Goal: Information Seeking & Learning: Learn about a topic

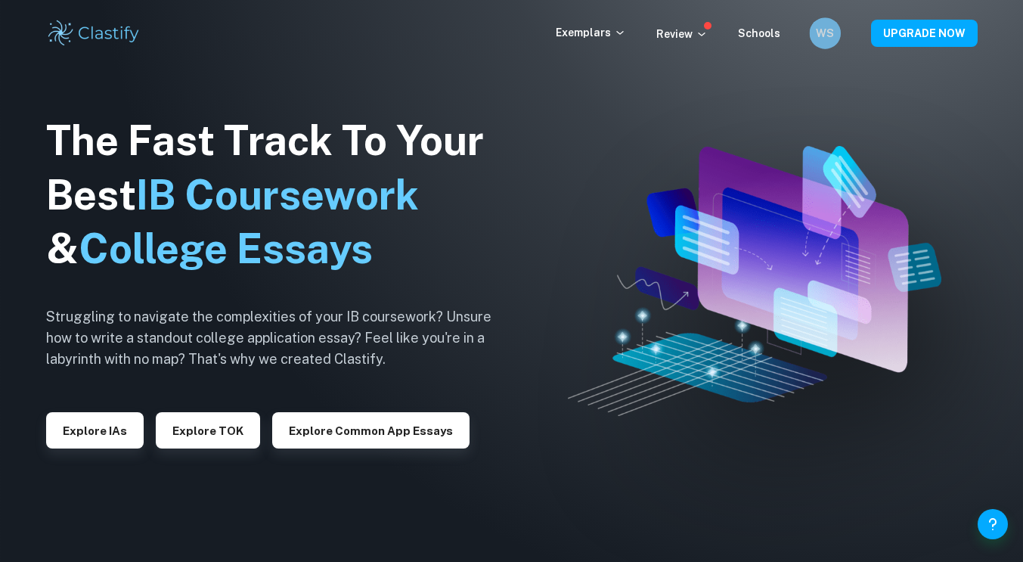
click at [820, 46] on div "WS" at bounding box center [824, 32] width 31 height 31
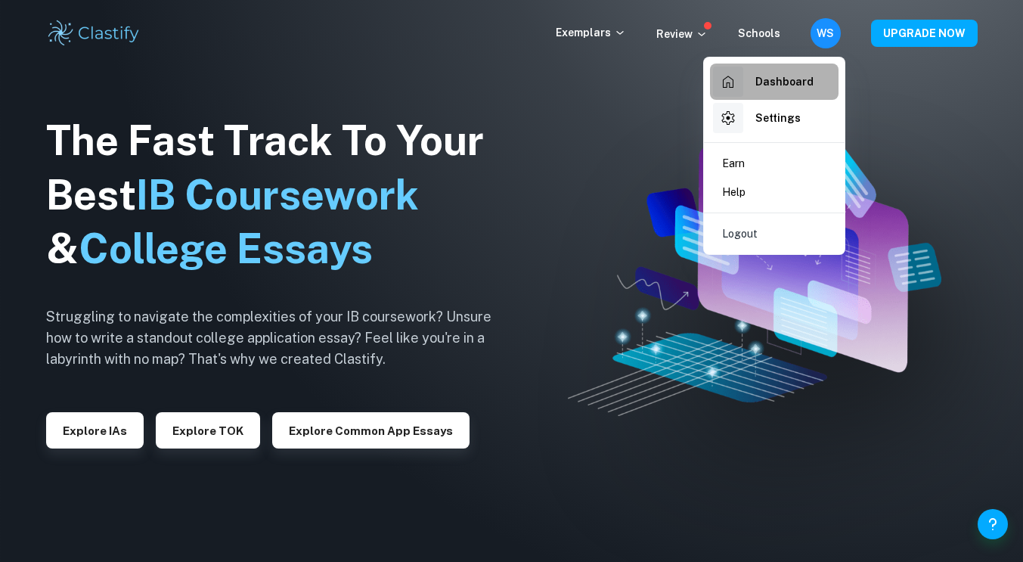
click at [761, 88] on h6 "Dashboard" at bounding box center [784, 81] width 58 height 17
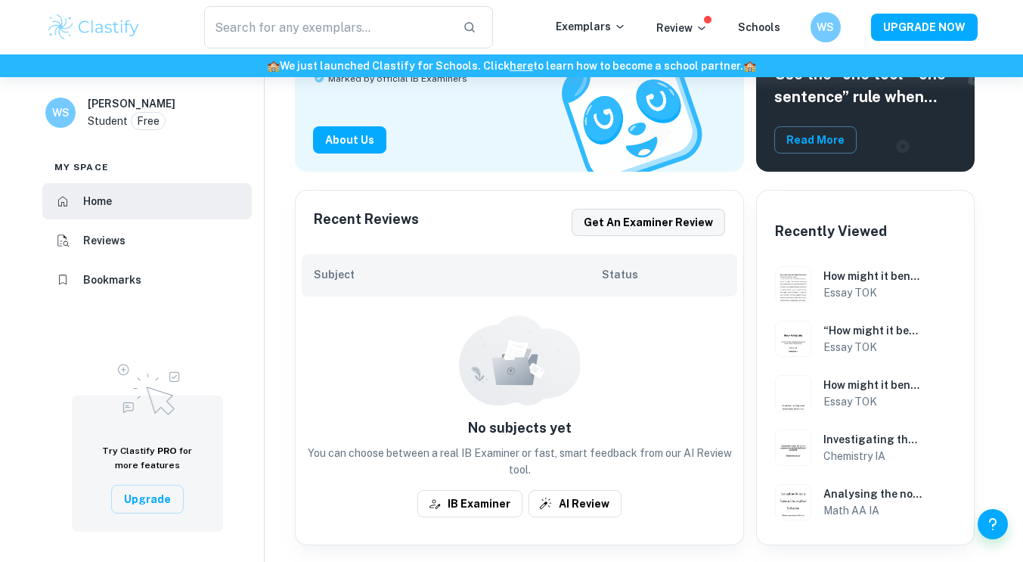
scroll to position [206, 0]
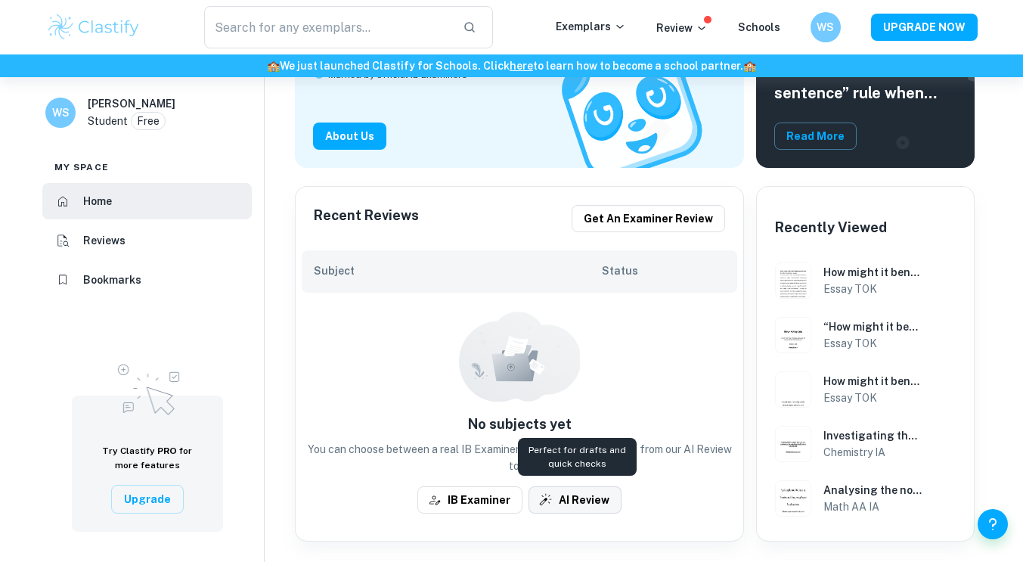
click at [600, 488] on button "AI Review" at bounding box center [574, 499] width 93 height 27
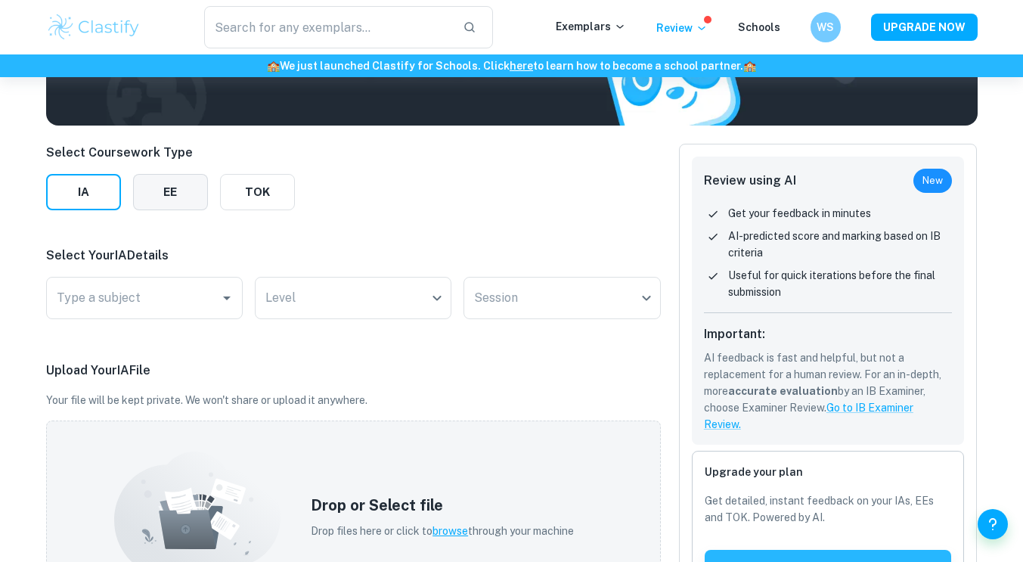
scroll to position [137, 0]
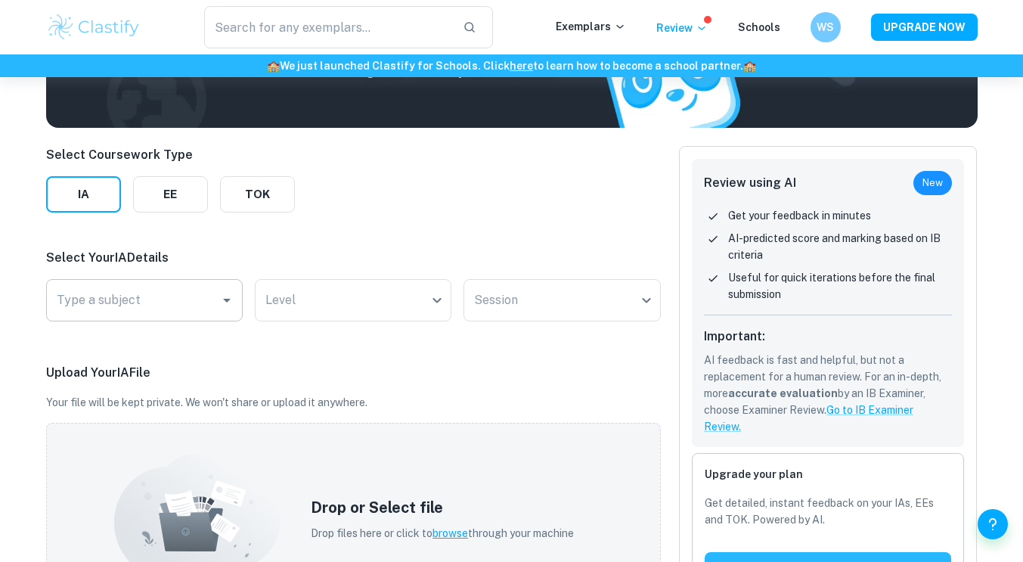
click at [113, 309] on input "Type a subject" at bounding box center [133, 300] width 160 height 29
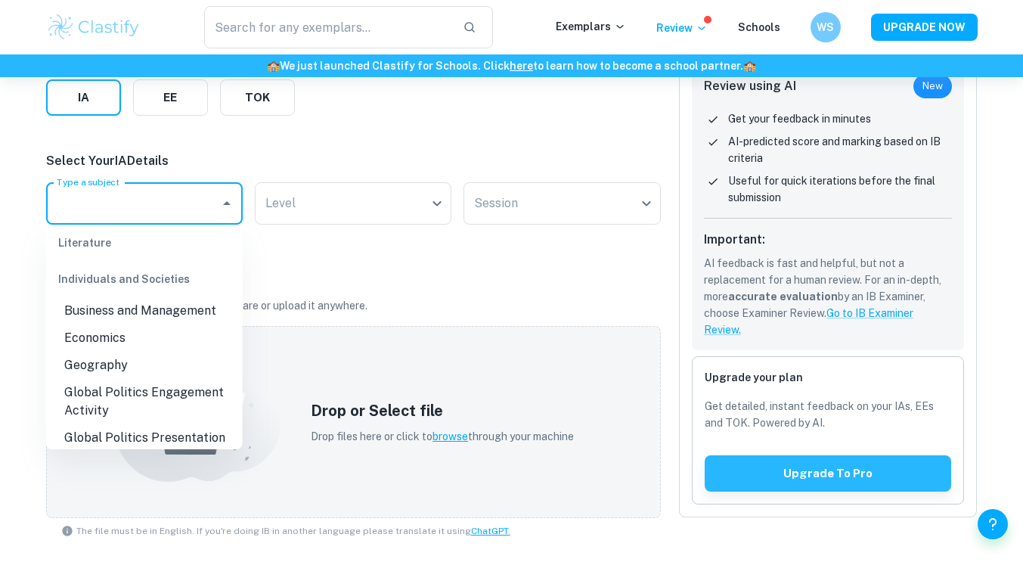
scroll to position [0, 0]
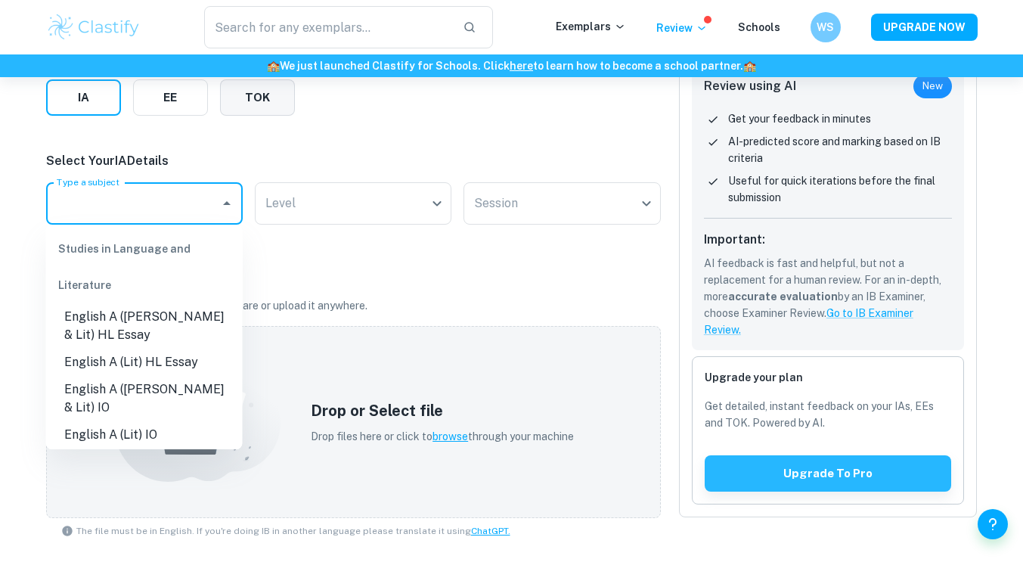
click at [249, 102] on button "TOK" at bounding box center [257, 97] width 75 height 36
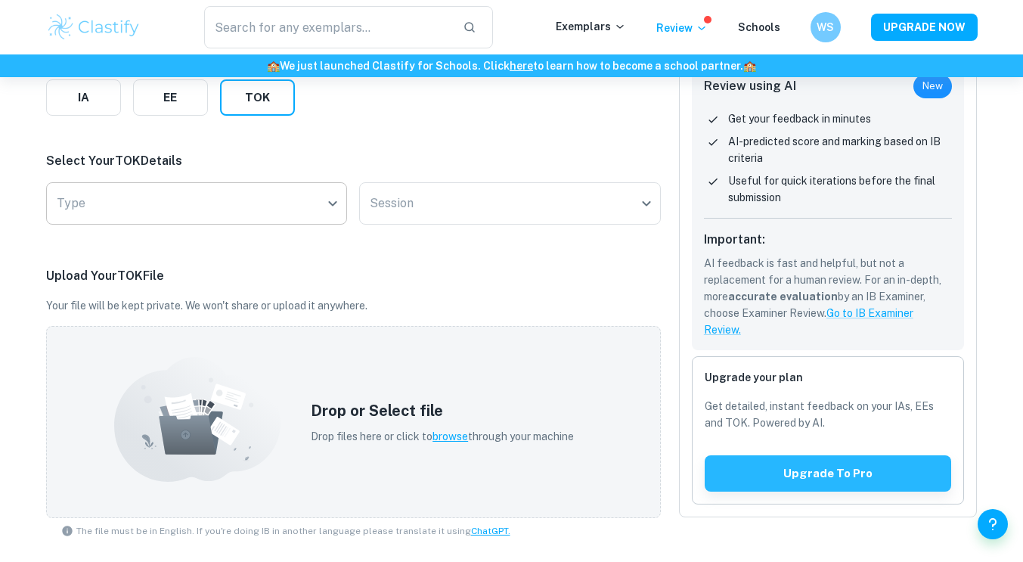
click at [174, 213] on body "We value your privacy We use cookies to enhance your browsing experience, serve…" at bounding box center [511, 125] width 1023 height 562
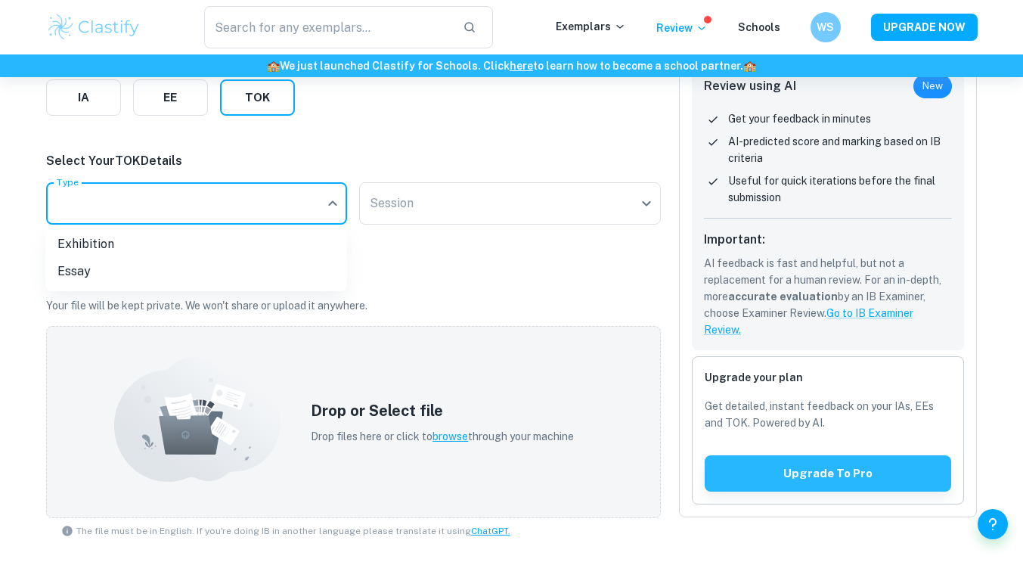
click at [134, 274] on li "Essay" at bounding box center [196, 271] width 302 height 27
type input "Essay"
click at [485, 198] on body "We value your privacy We use cookies to enhance your browsing experience, serve…" at bounding box center [511, 125] width 1023 height 562
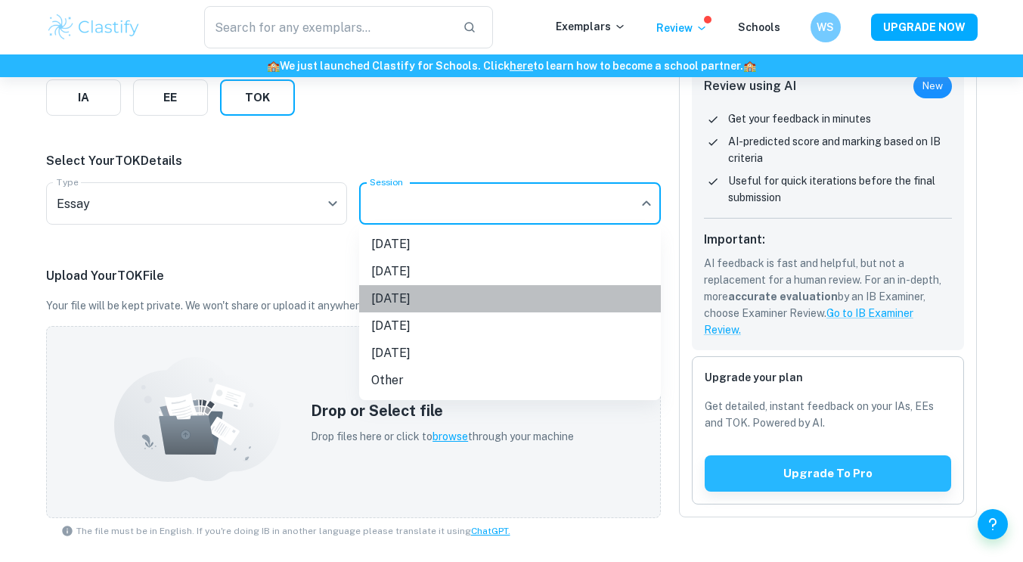
click at [409, 288] on li "[DATE]" at bounding box center [510, 298] width 302 height 27
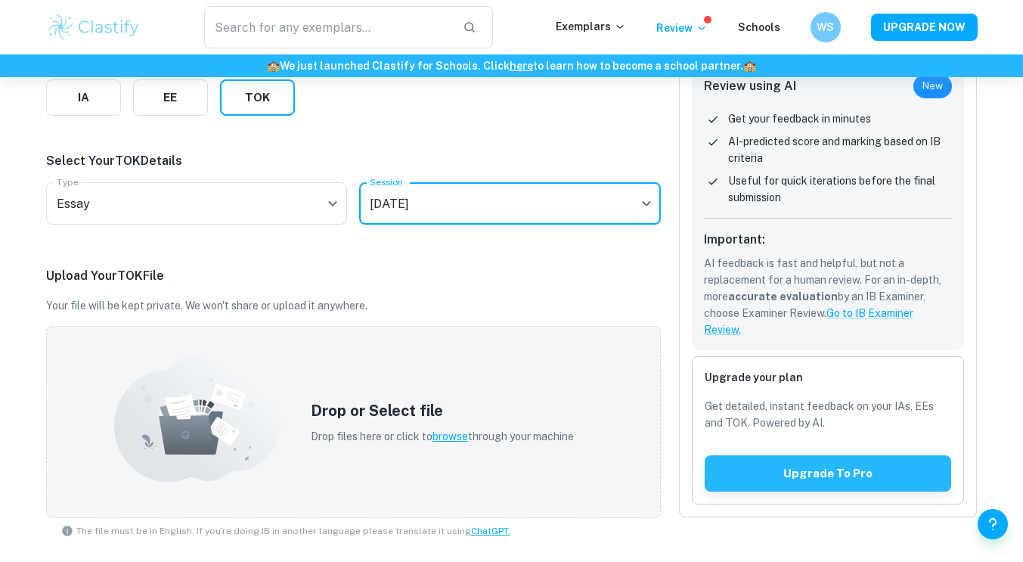
click at [374, 218] on body "We value your privacy We use cookies to enhance your browsing experience, serve…" at bounding box center [511, 125] width 1023 height 562
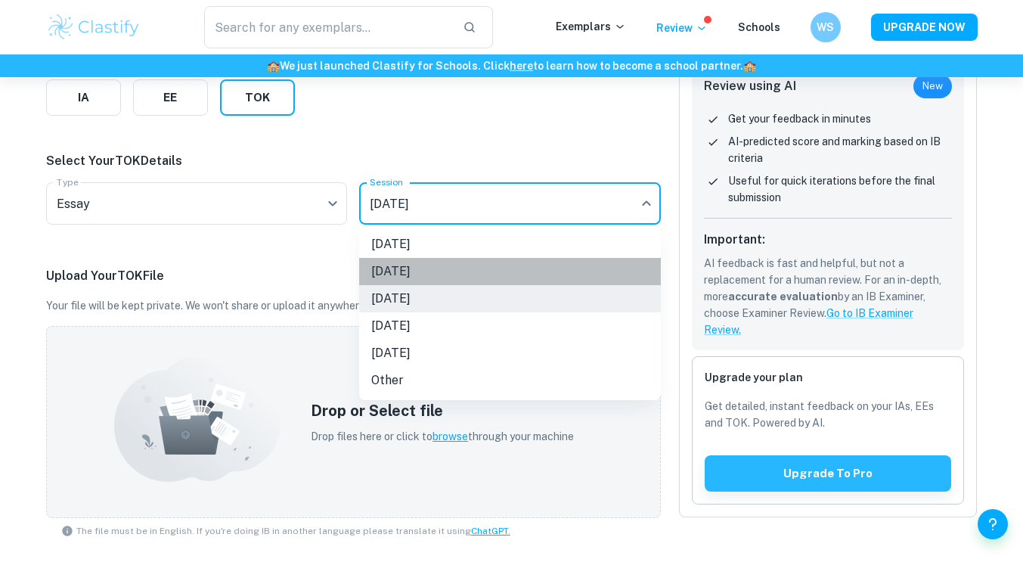
click at [383, 271] on li "[DATE]" at bounding box center [510, 271] width 302 height 27
type input "N25"
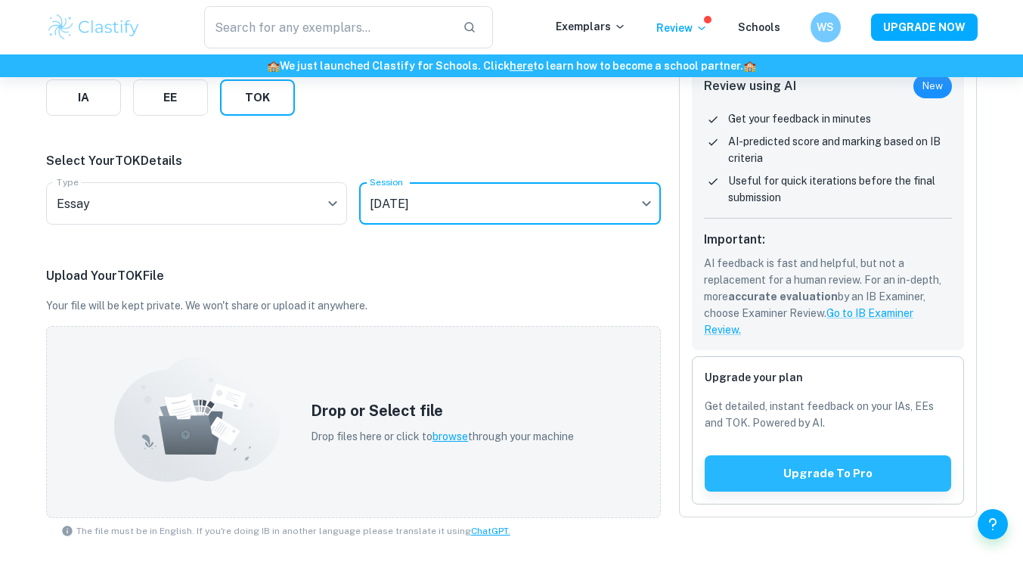
click at [315, 282] on p "Upload Your TOK File" at bounding box center [353, 276] width 615 height 18
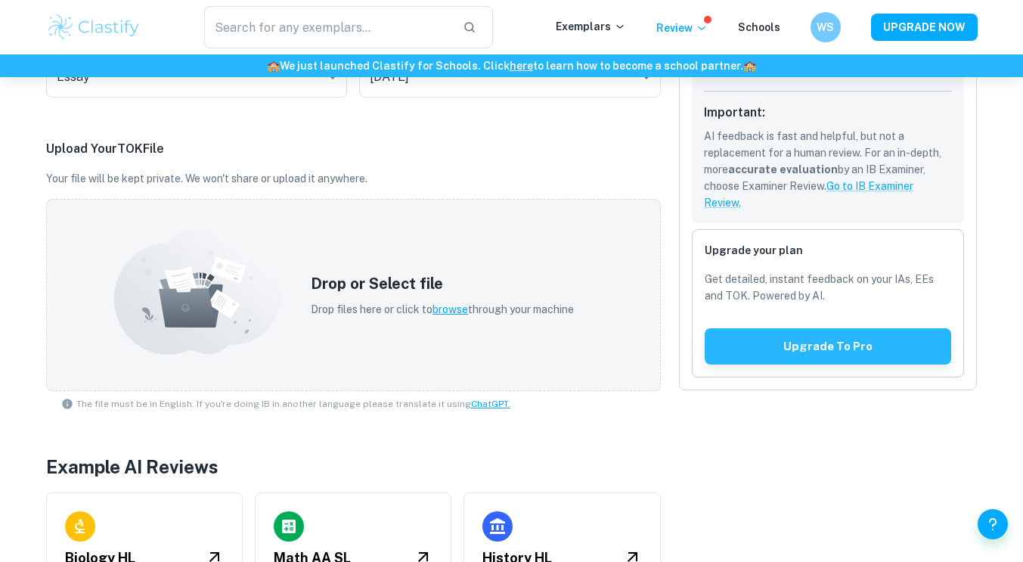
scroll to position [361, 0]
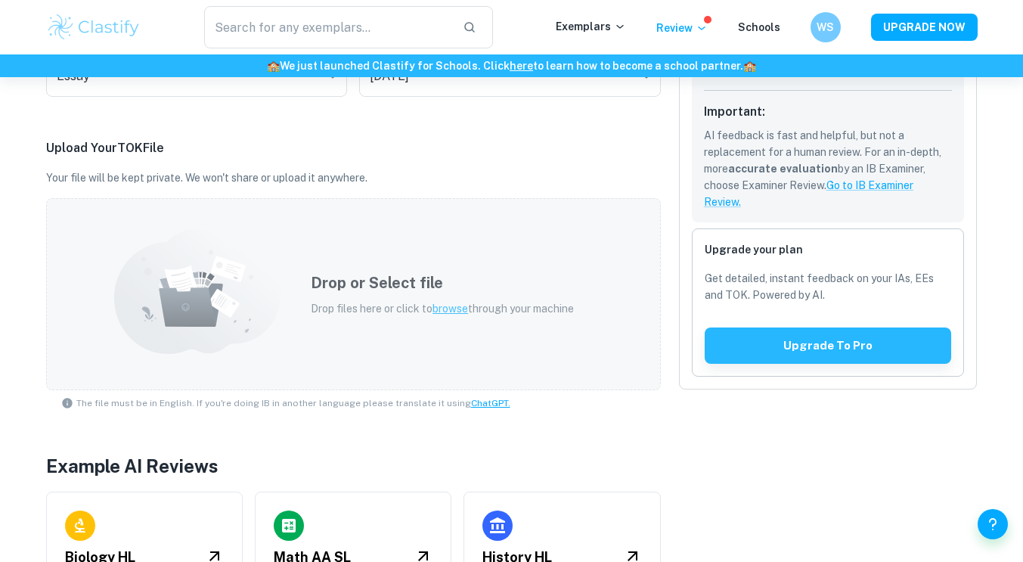
click at [441, 305] on span "browse" at bounding box center [450, 308] width 36 height 12
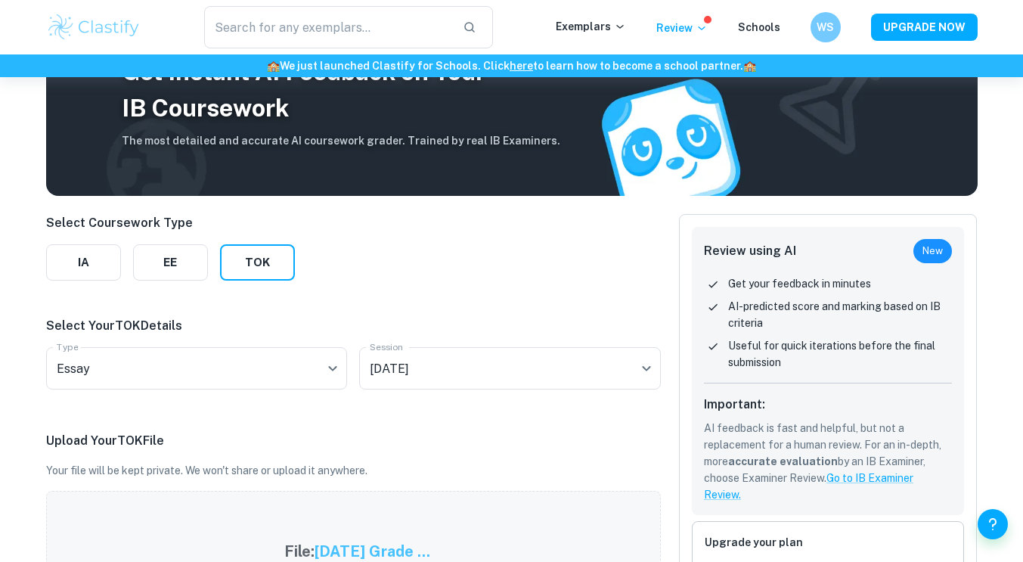
scroll to position [0, 0]
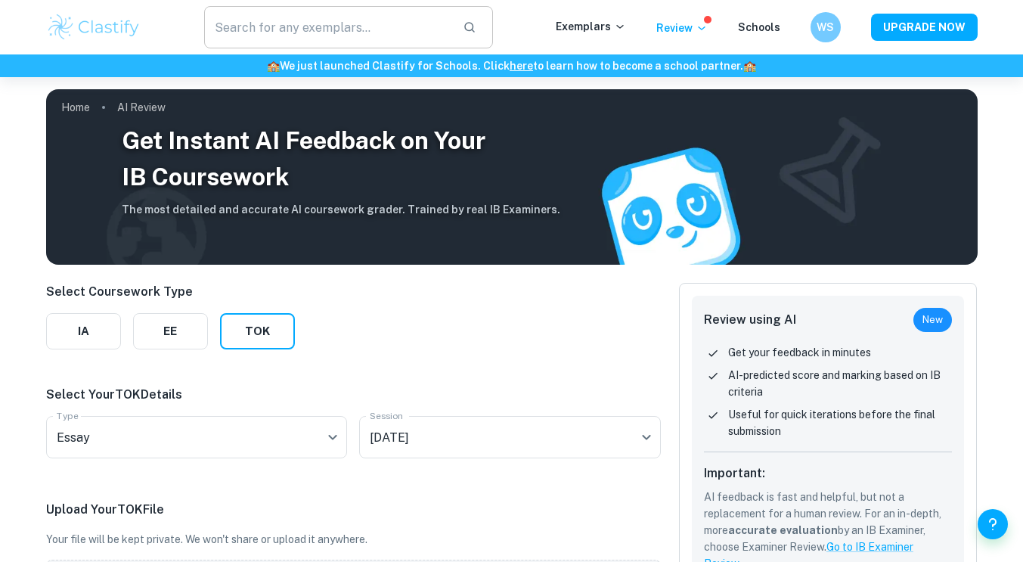
click at [370, 33] on input "text" at bounding box center [327, 27] width 247 height 42
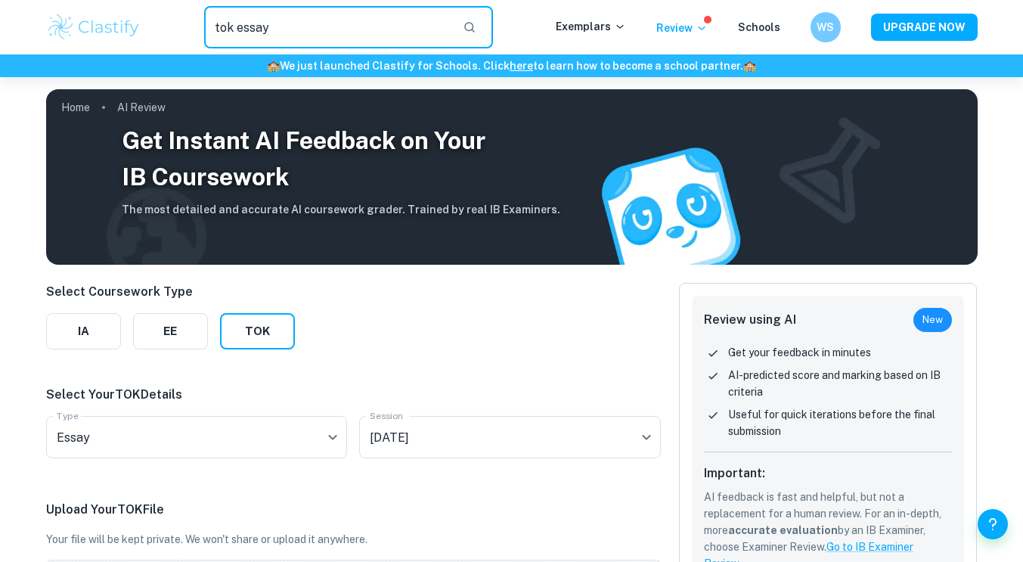
type input "tok essay"
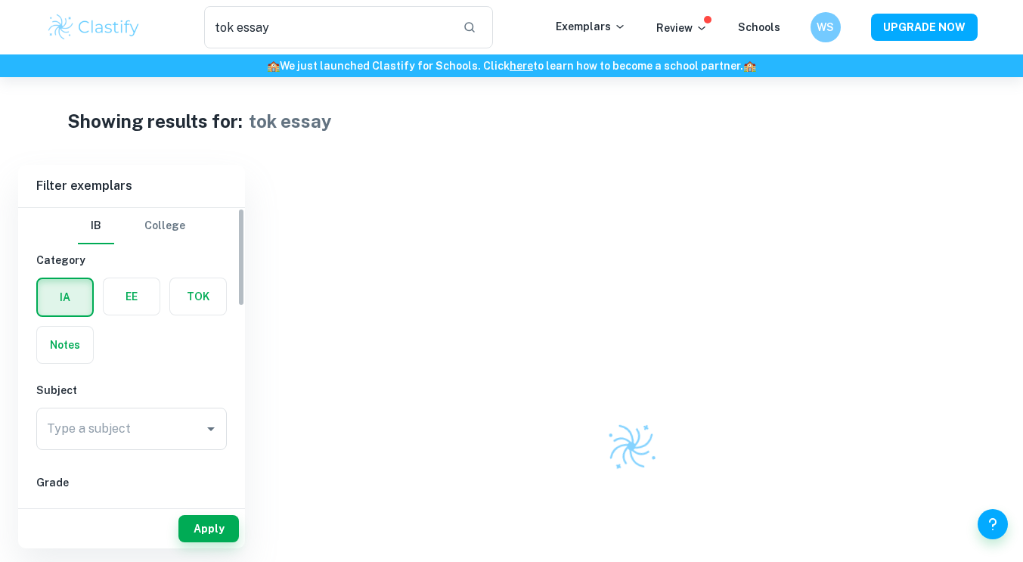
click at [176, 296] on label "button" at bounding box center [198, 296] width 56 height 36
click at [0, 0] on input "radio" at bounding box center [0, 0] width 0 height 0
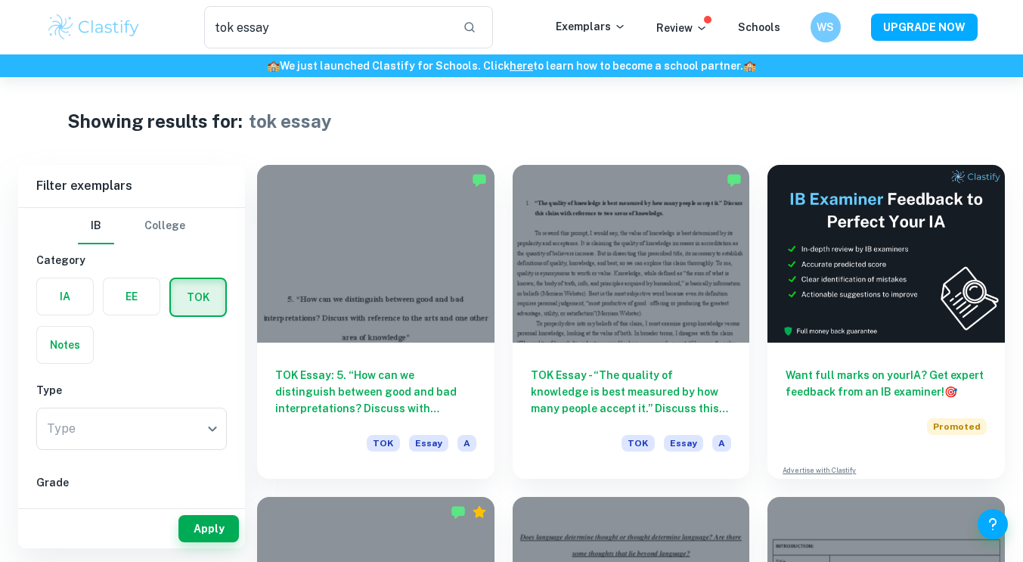
drag, startPoint x: 116, startPoint y: 36, endPoint x: 147, endPoint y: 23, distance: 32.9
click at [116, 36] on img at bounding box center [94, 27] width 96 height 30
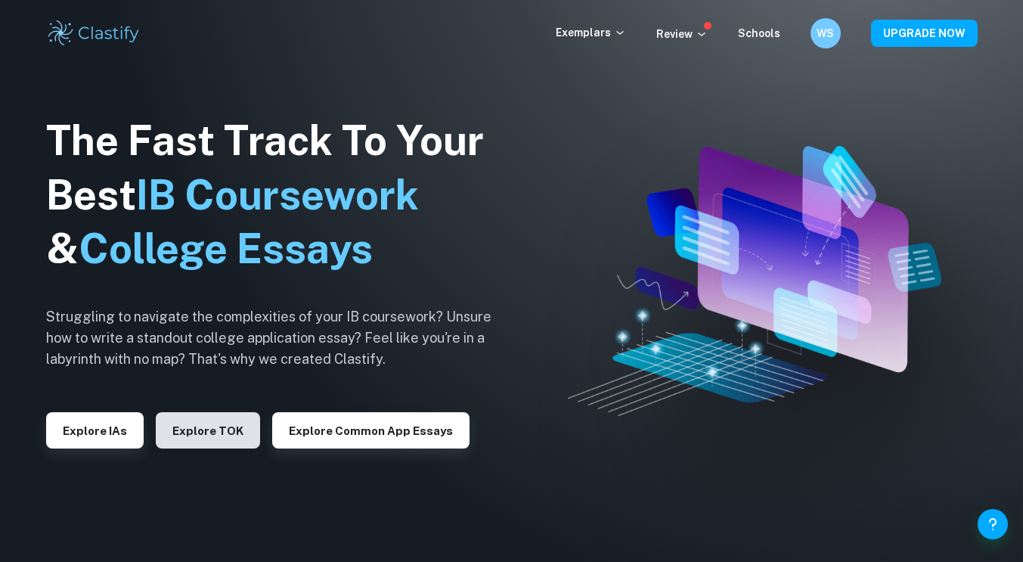
click at [212, 426] on button "Explore TOK" at bounding box center [208, 430] width 104 height 36
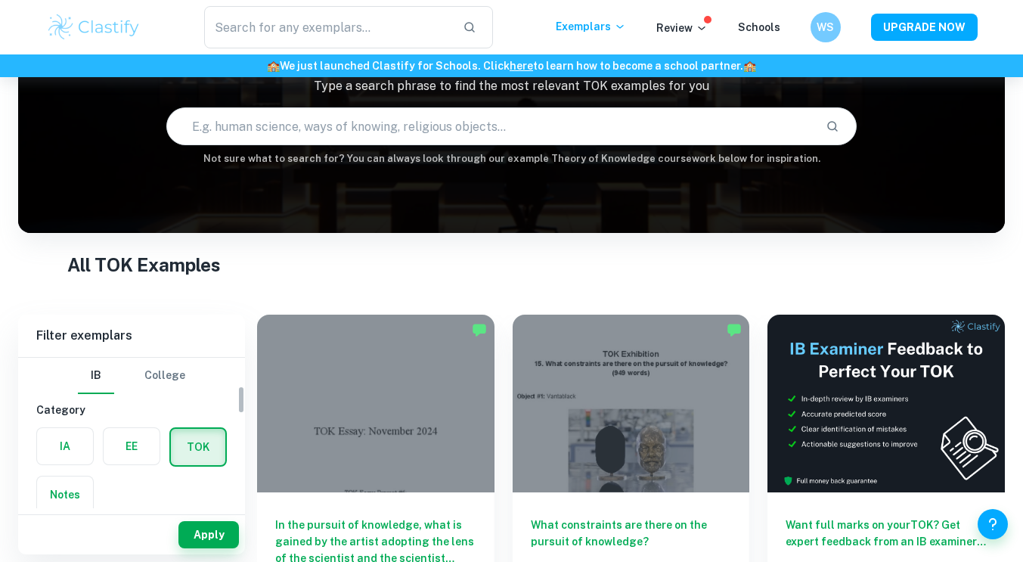
scroll to position [175, 0]
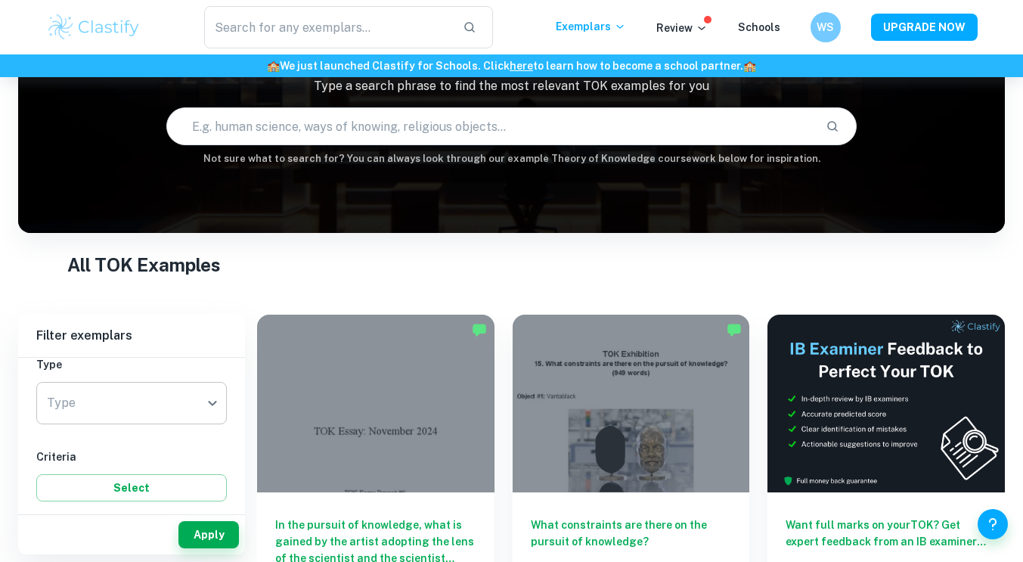
click at [129, 393] on body "We value your privacy We use cookies to enhance your browsing experience, serve…" at bounding box center [511, 237] width 1023 height 562
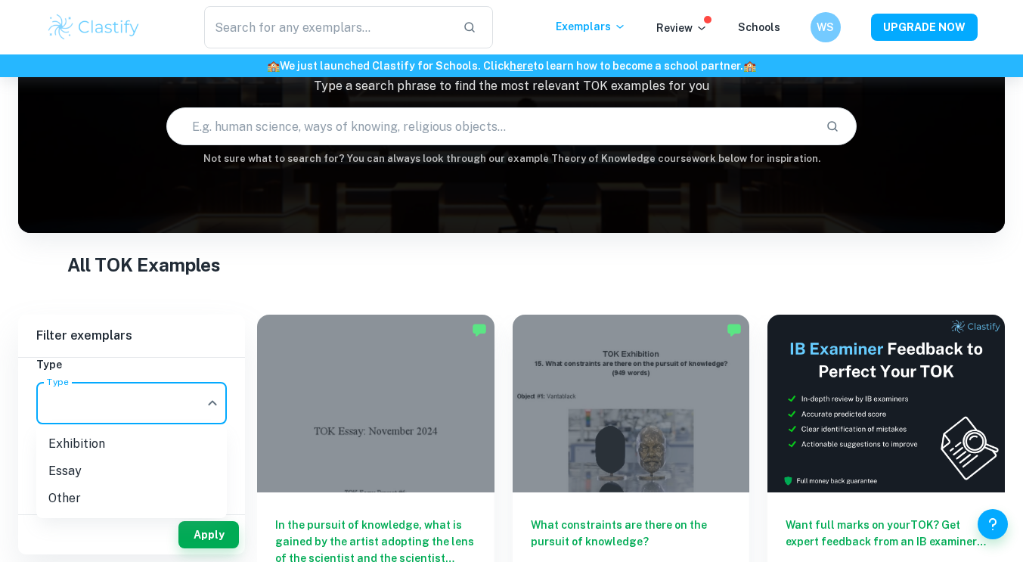
click at [119, 464] on li "Essay" at bounding box center [131, 470] width 191 height 27
type input "Essay"
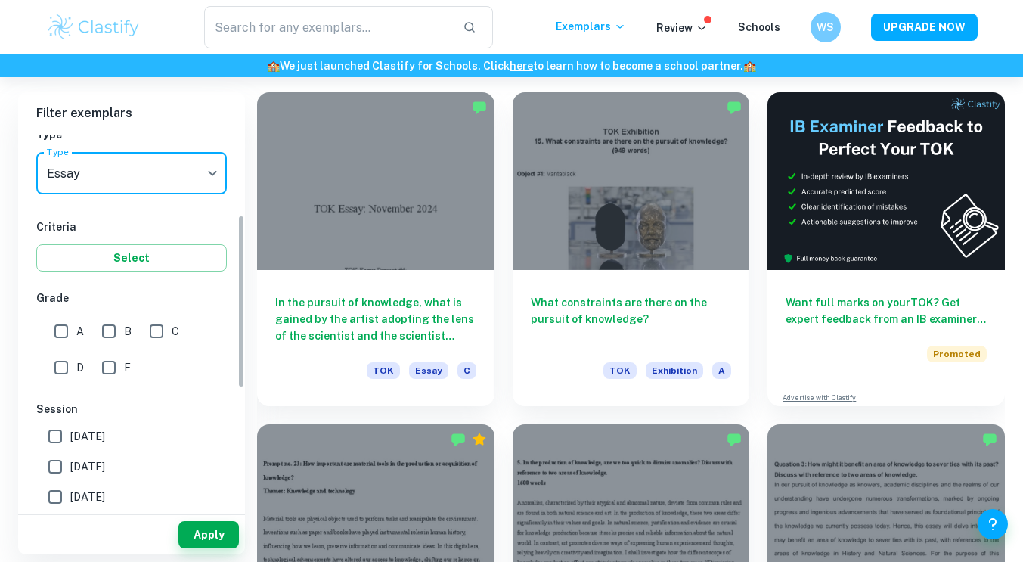
scroll to position [197, 0]
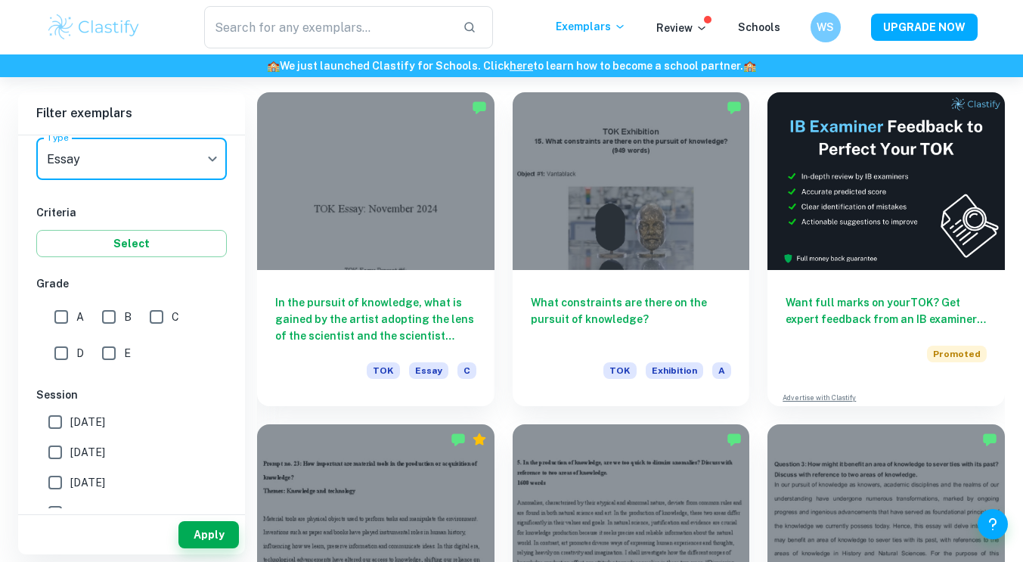
click at [61, 319] on input "A" at bounding box center [61, 317] width 30 height 30
checkbox input "true"
click at [54, 479] on input "[DATE]" at bounding box center [55, 482] width 30 height 30
checkbox input "true"
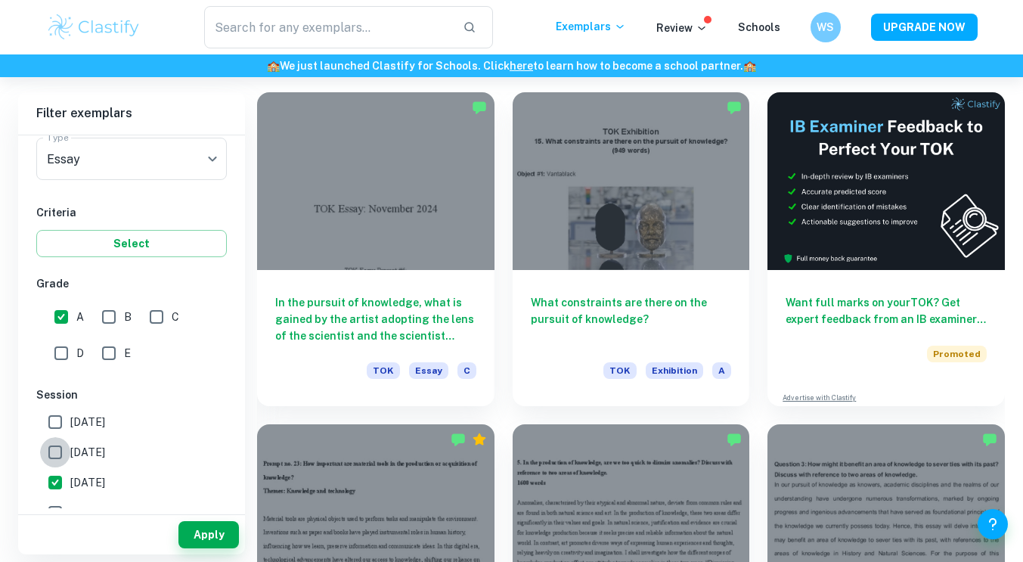
click at [55, 456] on input "[DATE]" at bounding box center [55, 452] width 30 height 30
checkbox input "true"
click at [55, 481] on input "[DATE]" at bounding box center [55, 482] width 30 height 30
click at [106, 491] on label "[DATE]" at bounding box center [127, 482] width 175 height 30
click at [70, 491] on input "[DATE]" at bounding box center [55, 482] width 30 height 30
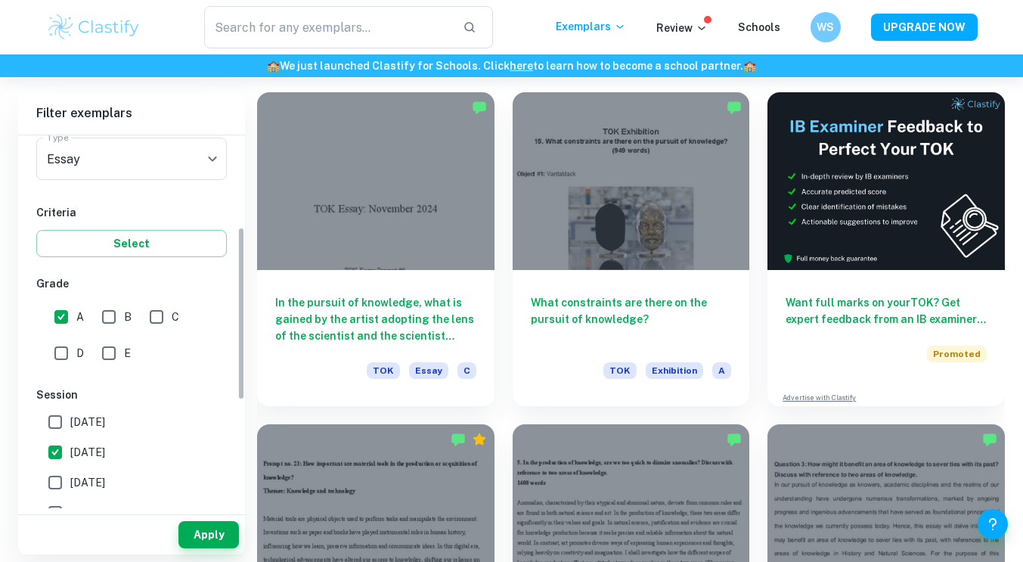
checkbox input "true"
click at [212, 533] on button "Apply" at bounding box center [208, 534] width 60 height 27
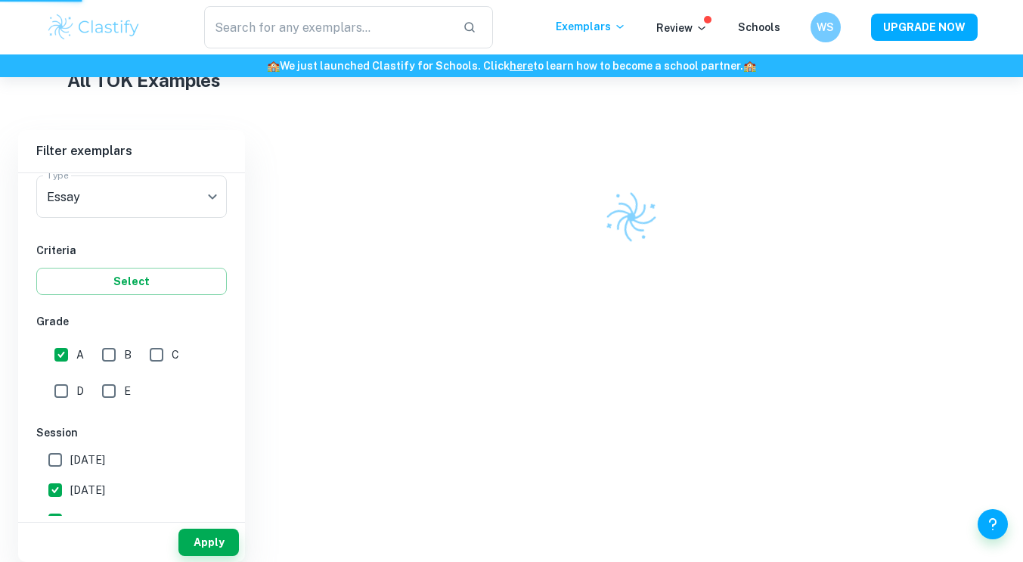
scroll to position [283, 0]
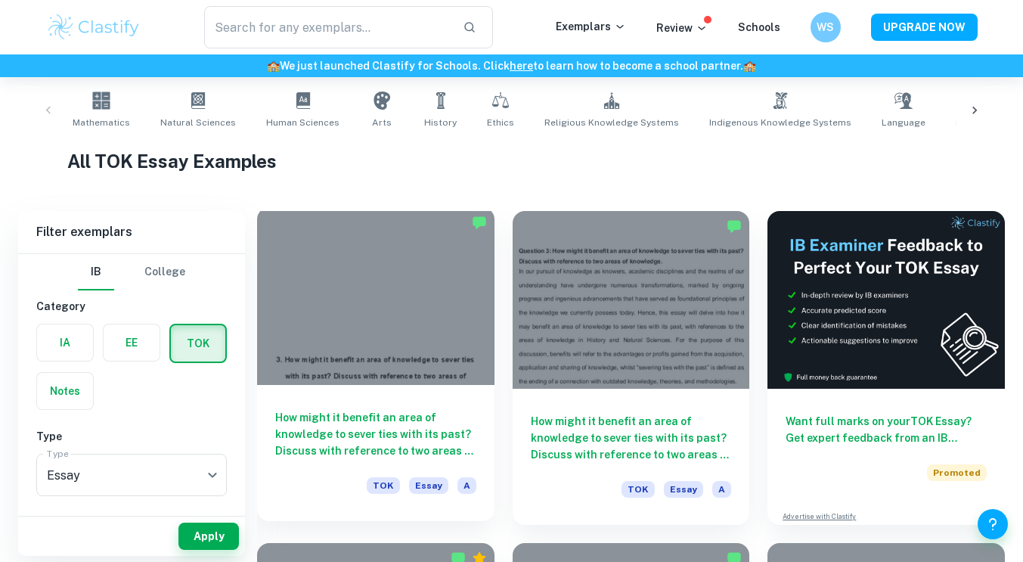
scroll to position [300, 0]
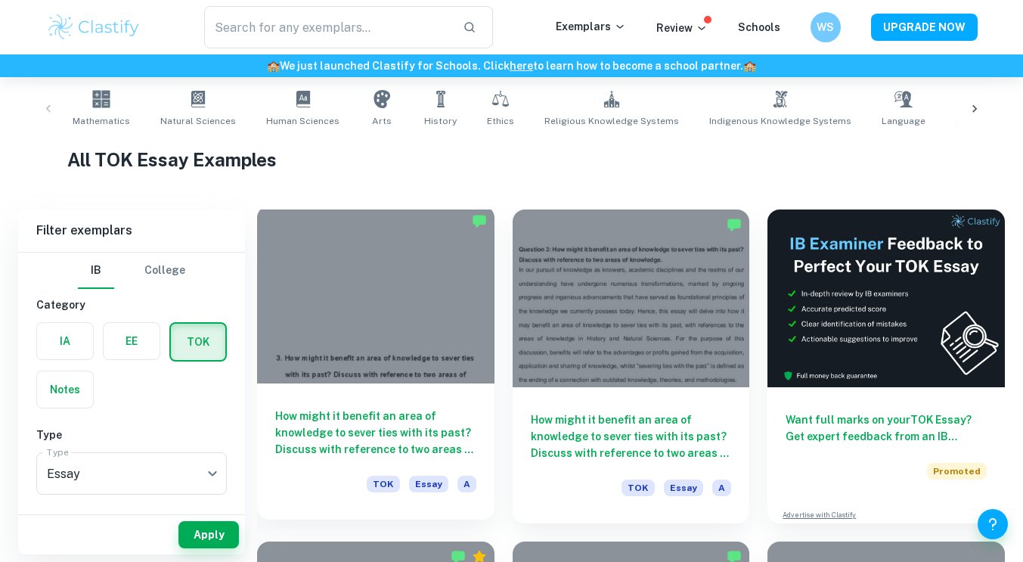
click at [438, 394] on div "How might it benefit an area of knowledge to sever ties with its past? Discuss …" at bounding box center [375, 451] width 237 height 136
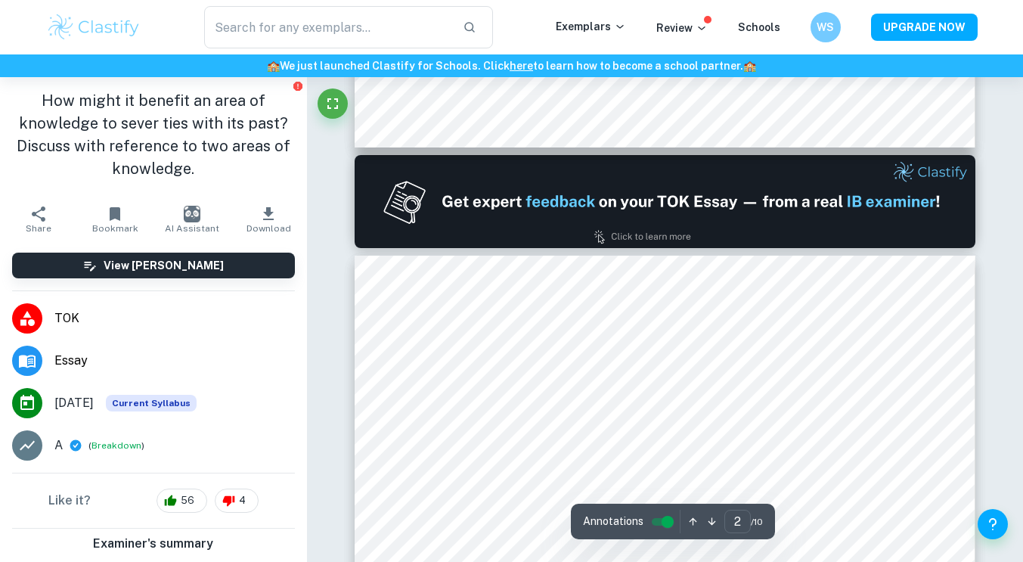
type input "1"
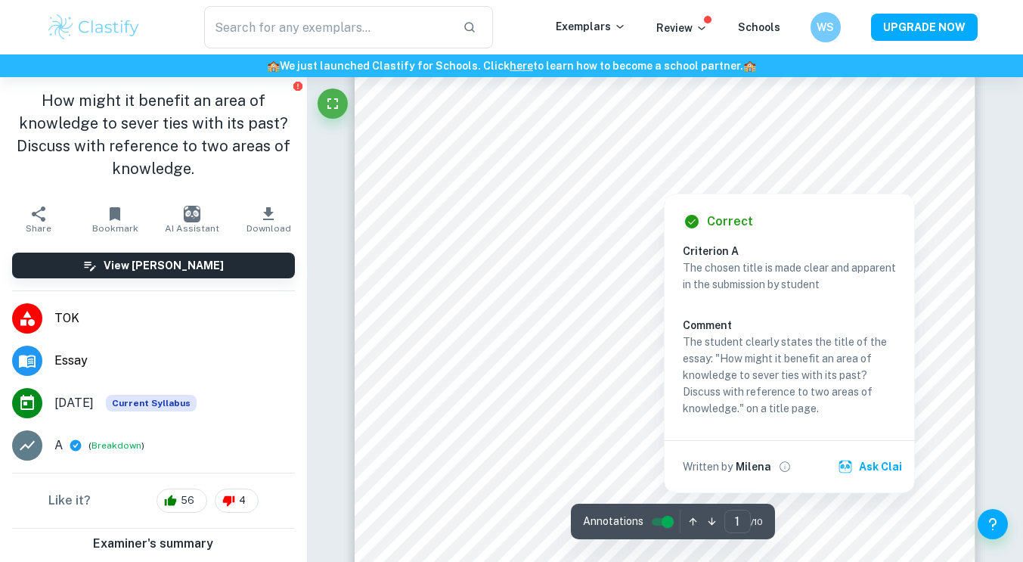
scroll to position [271, 0]
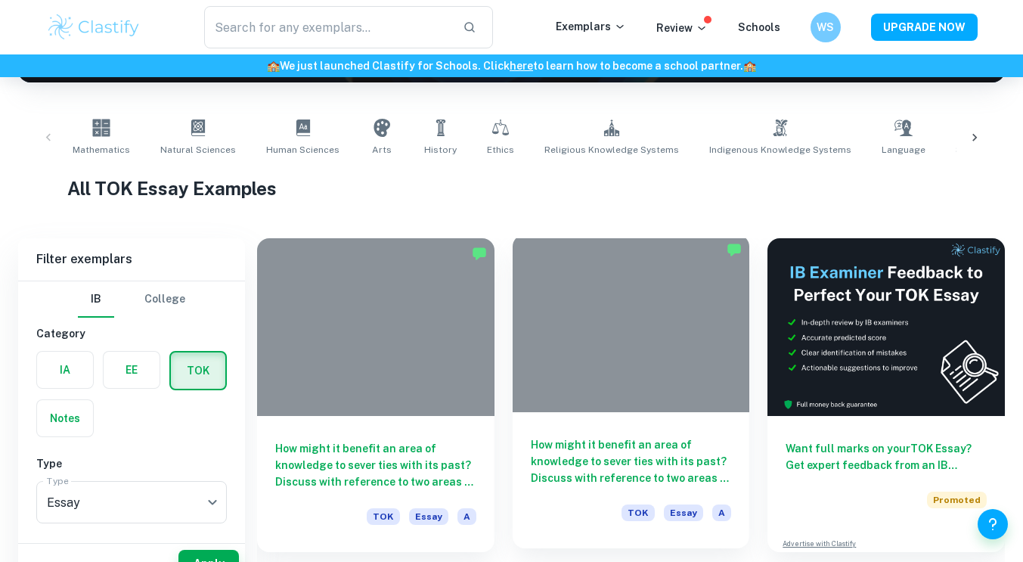
scroll to position [300, 0]
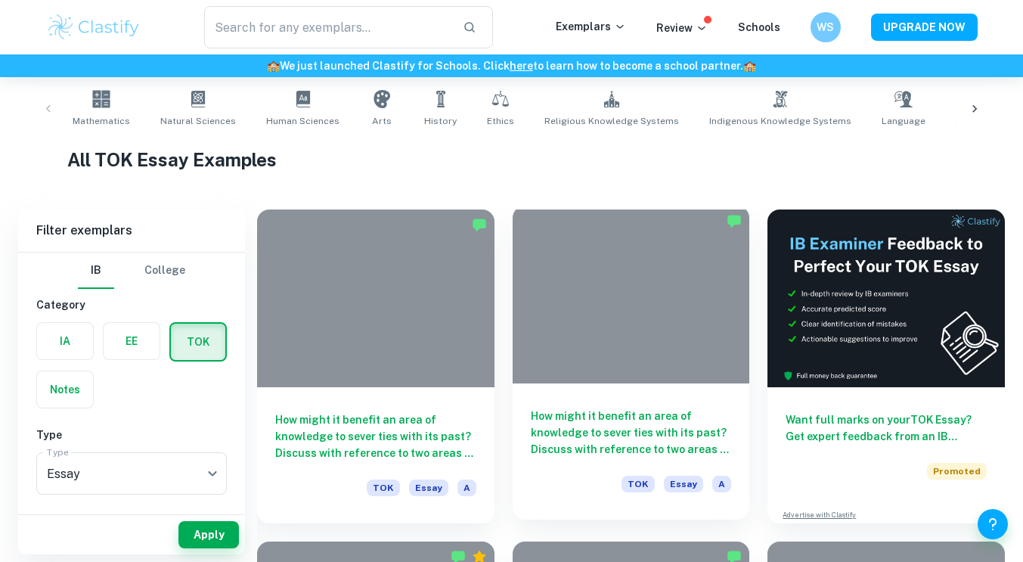
click at [567, 328] on div at bounding box center [631, 295] width 237 height 178
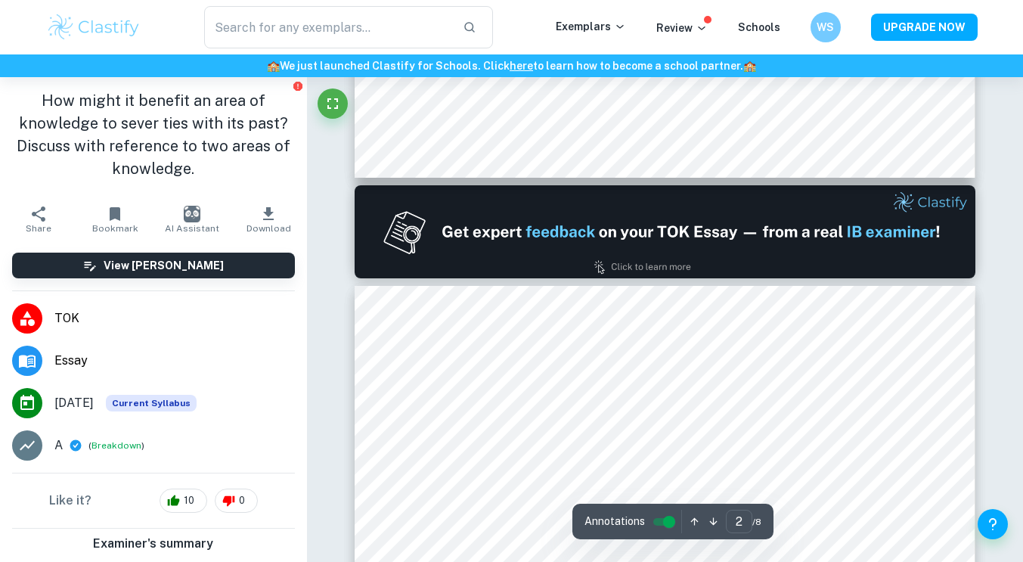
type input "1"
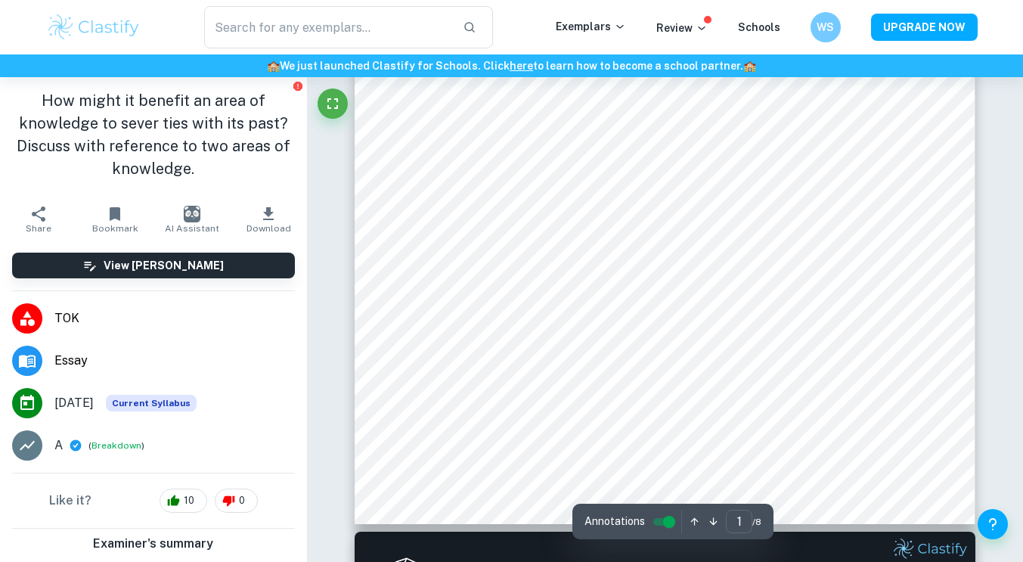
scroll to position [196, 0]
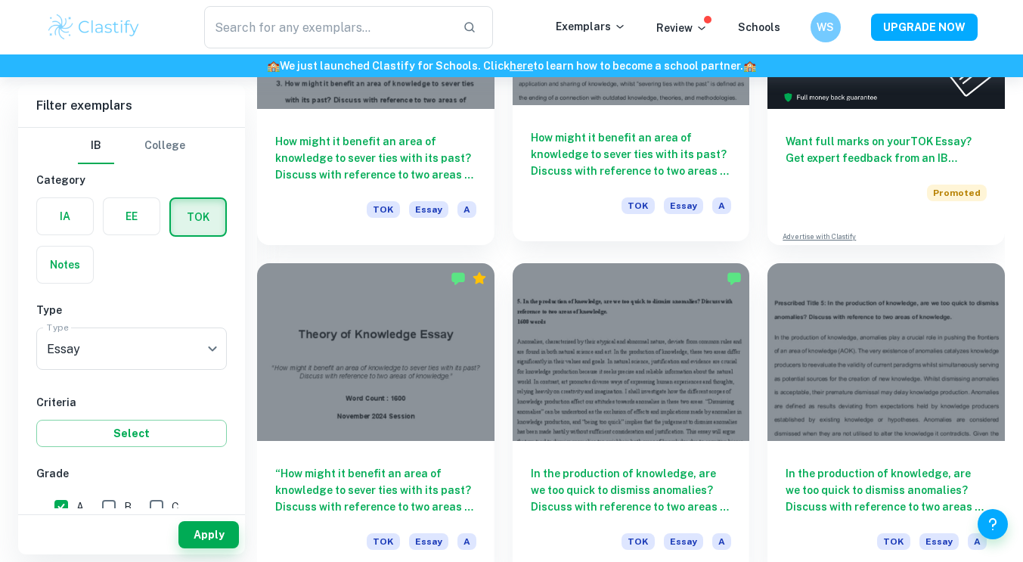
scroll to position [596, 0]
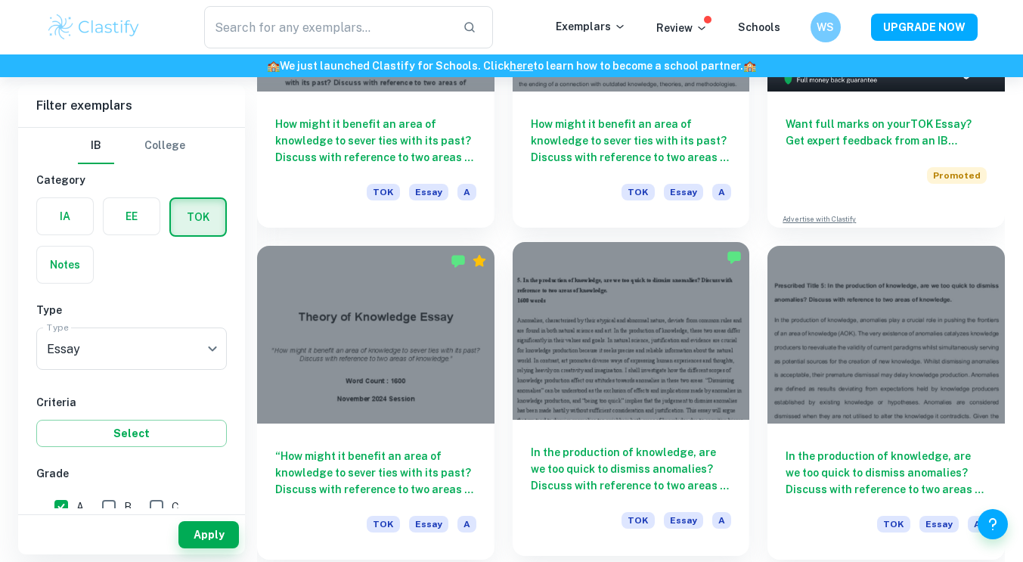
click at [624, 360] on div at bounding box center [631, 331] width 237 height 178
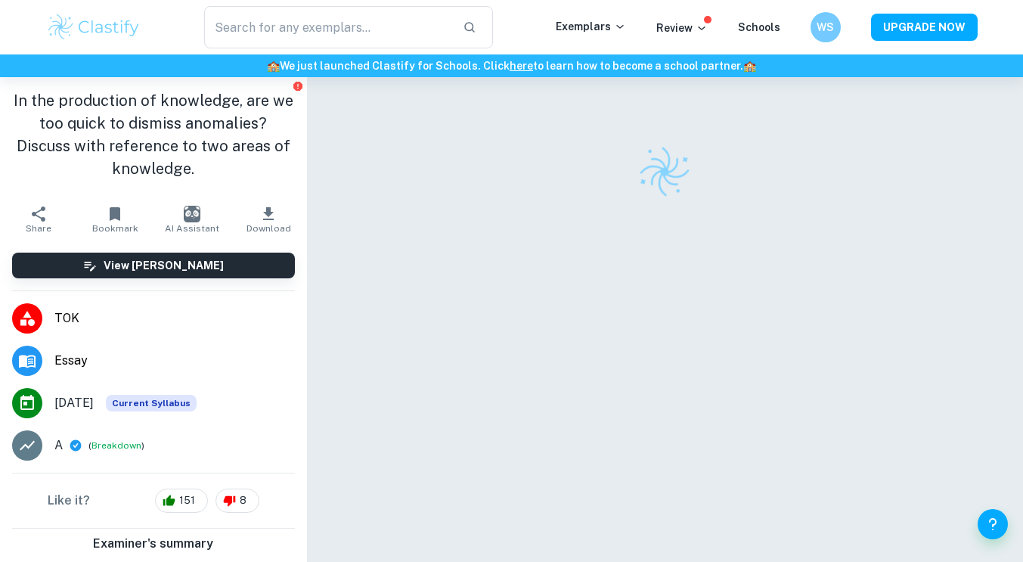
scroll to position [77, 0]
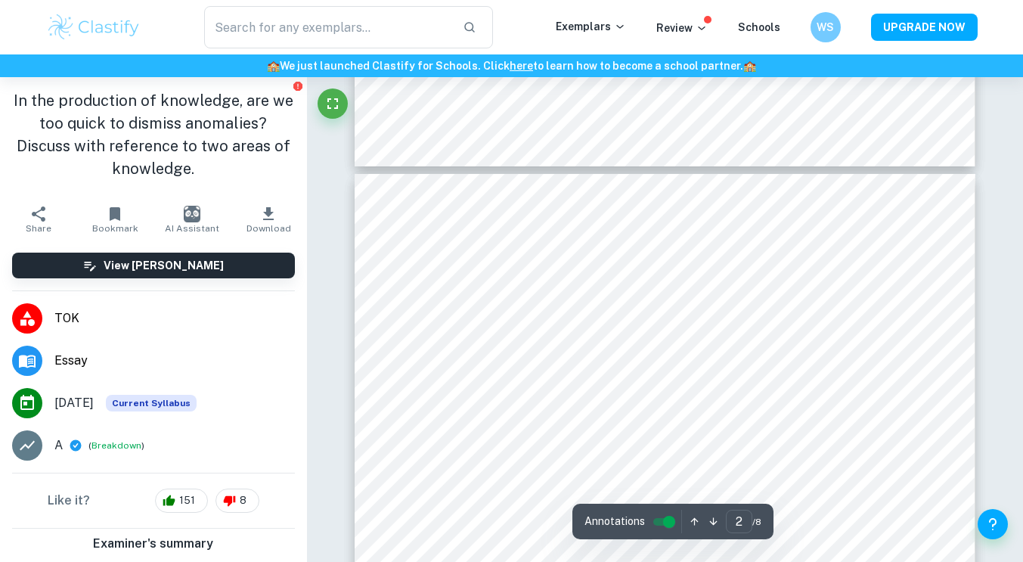
type input "3"
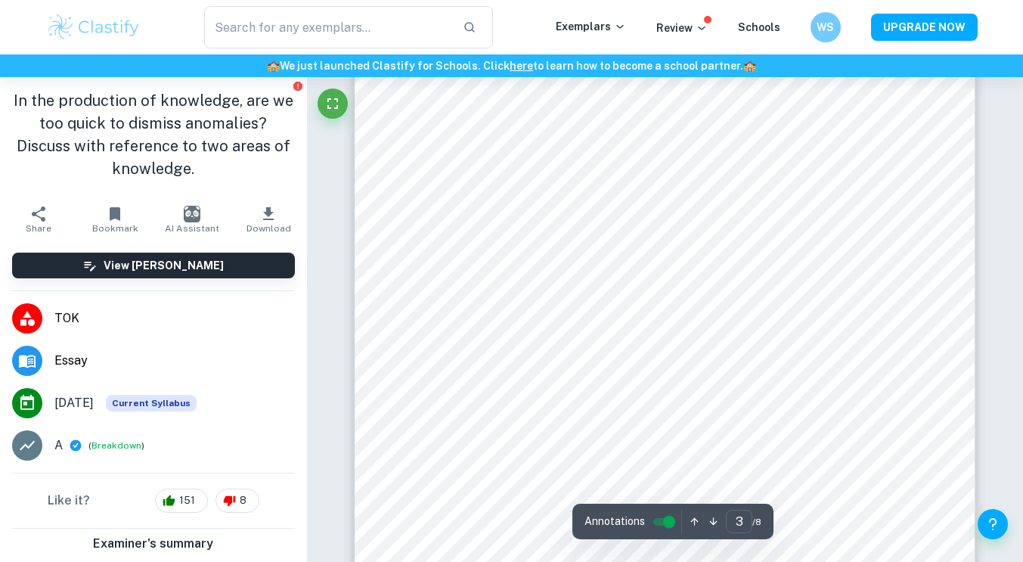
scroll to position [2389, 0]
